Goal: Information Seeking & Learning: Learn about a topic

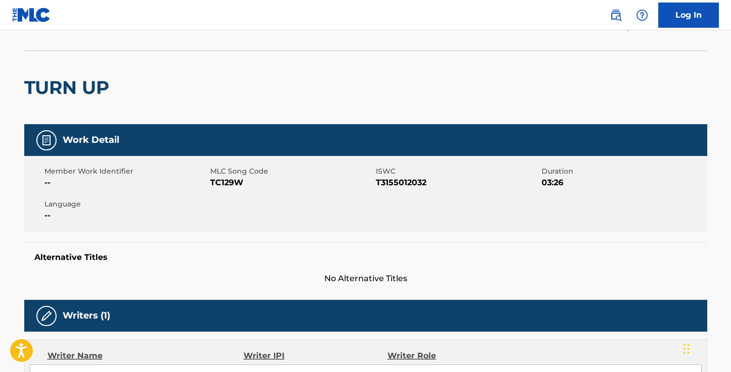
scroll to position [40, 0]
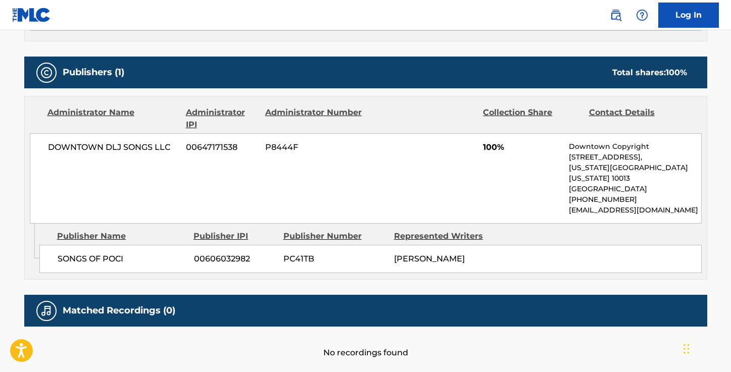
scroll to position [398, 0]
